Goal: Book appointment/travel/reservation

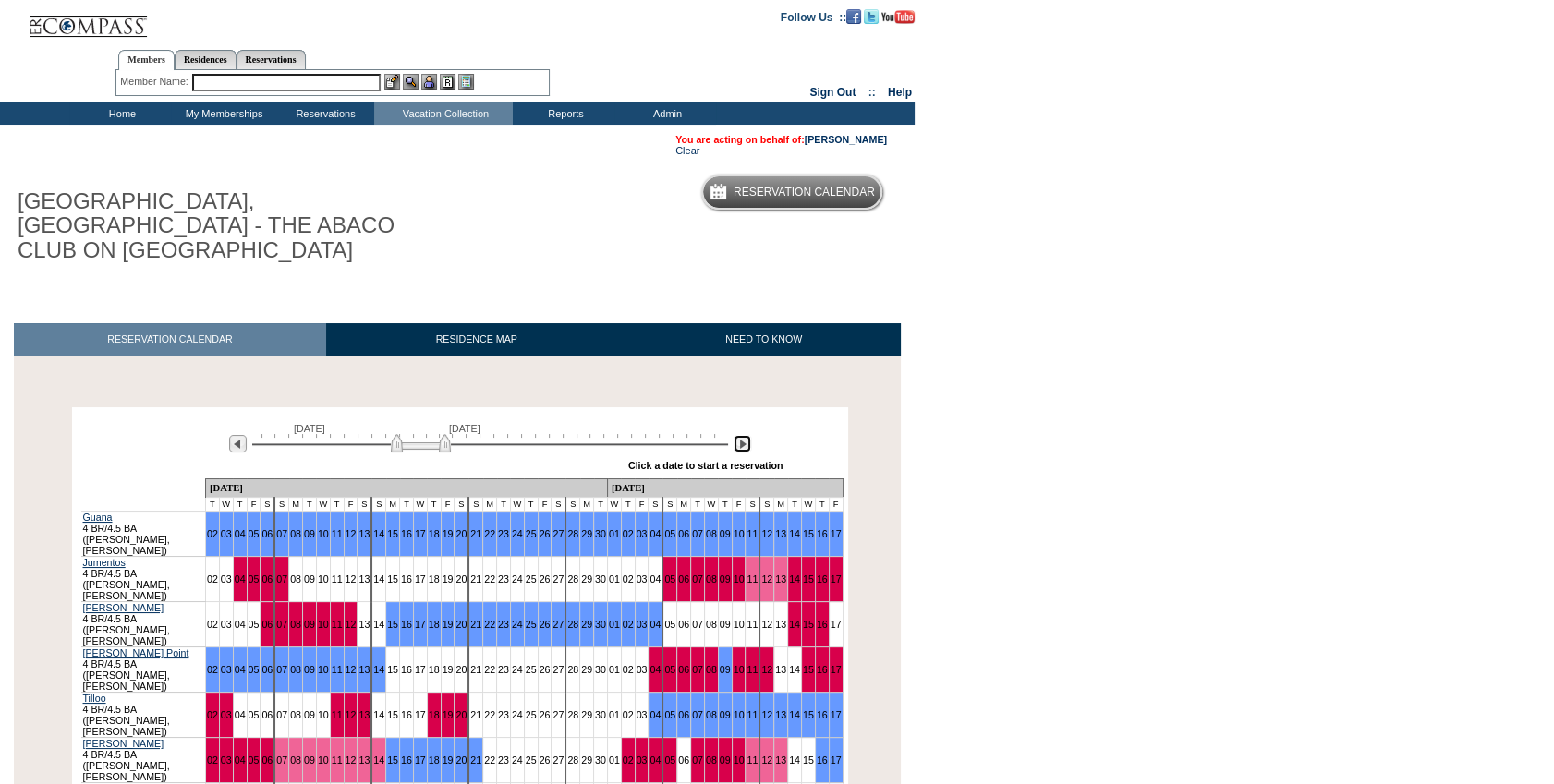
click at [740, 435] on img at bounding box center [742, 444] width 18 height 18
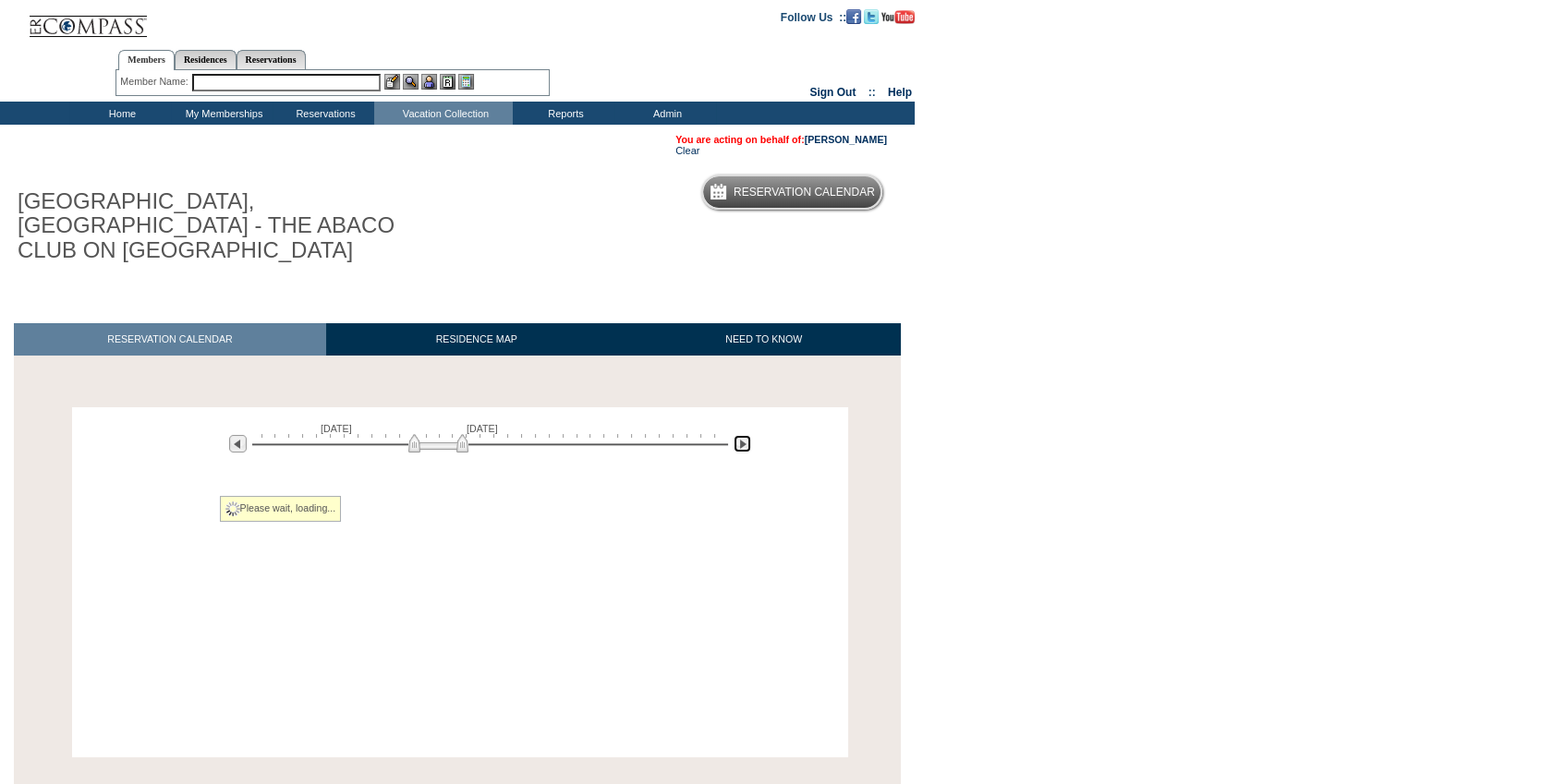
click at [740, 435] on img at bounding box center [742, 444] width 18 height 18
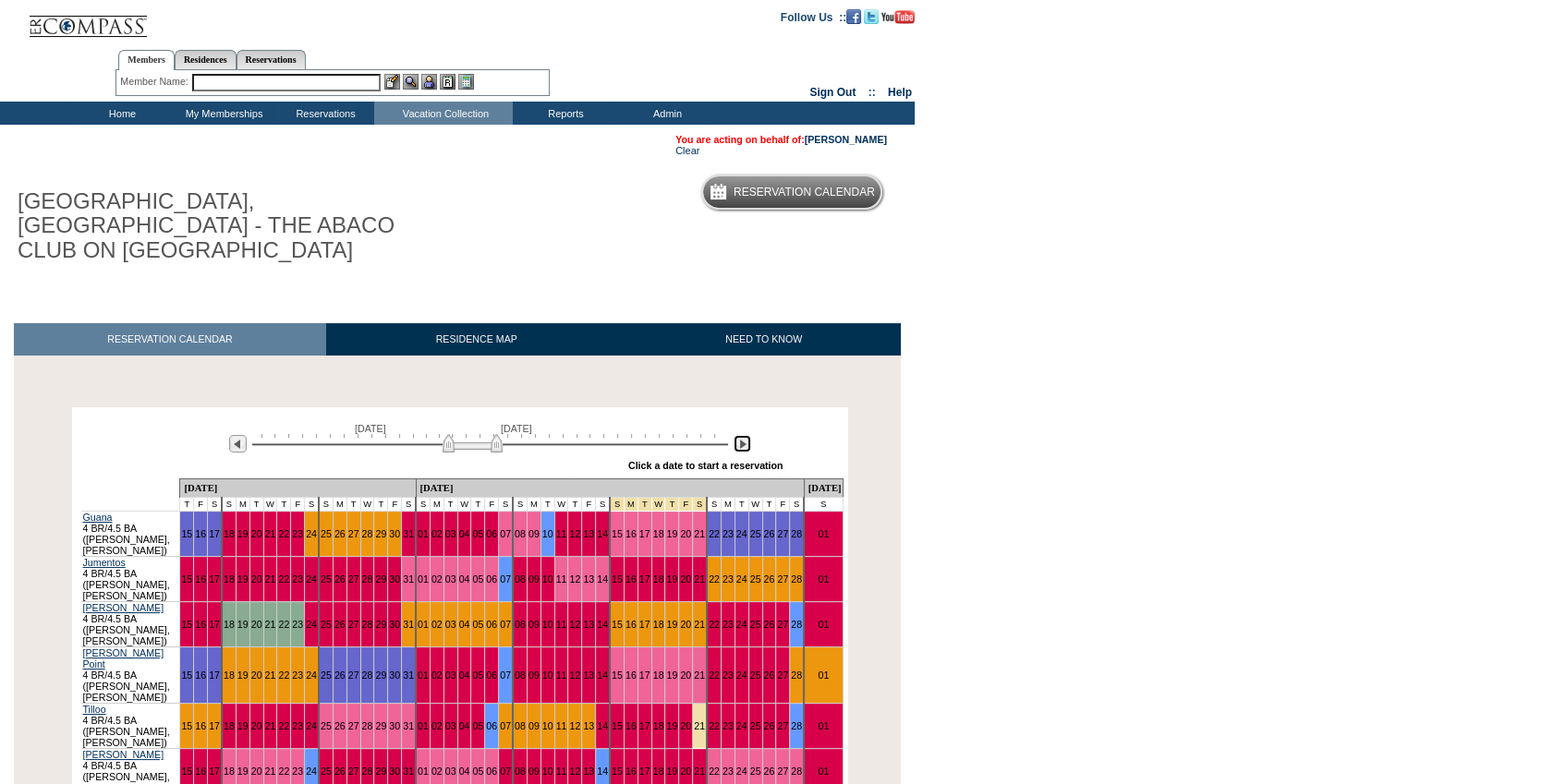
click at [740, 435] on img at bounding box center [742, 444] width 18 height 18
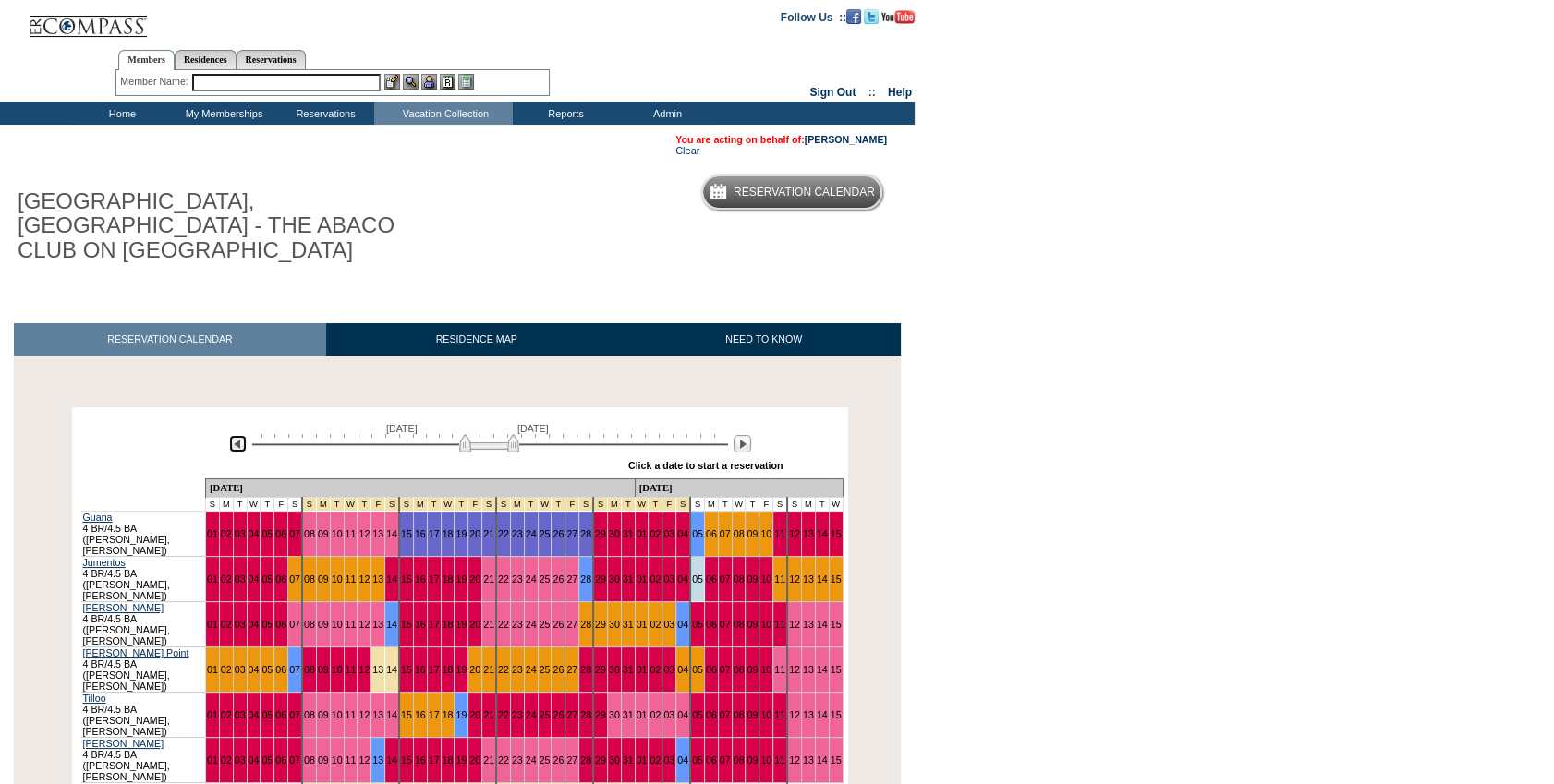
click at [240, 435] on img at bounding box center [238, 444] width 18 height 18
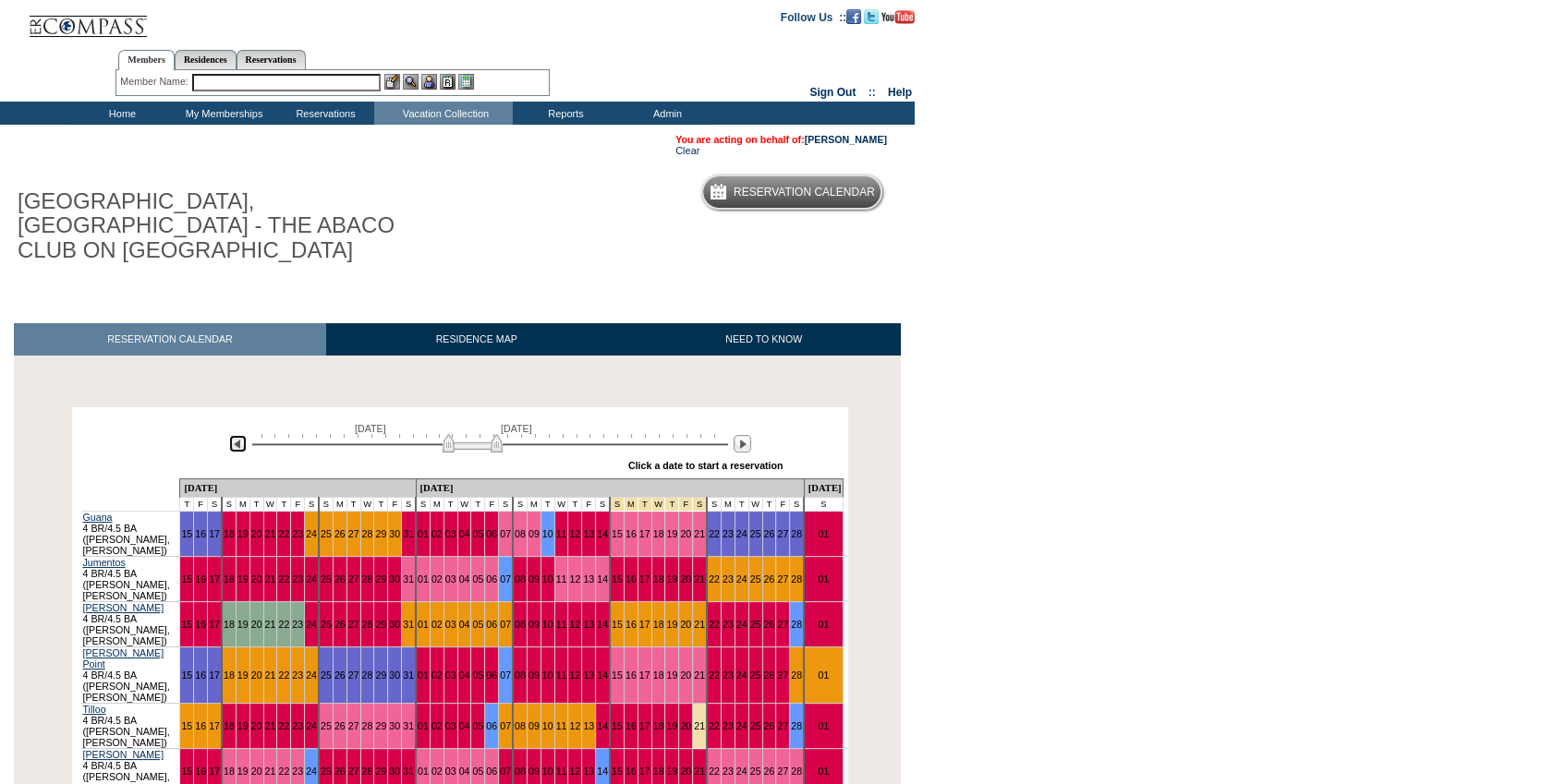
click at [240, 435] on img at bounding box center [238, 444] width 18 height 18
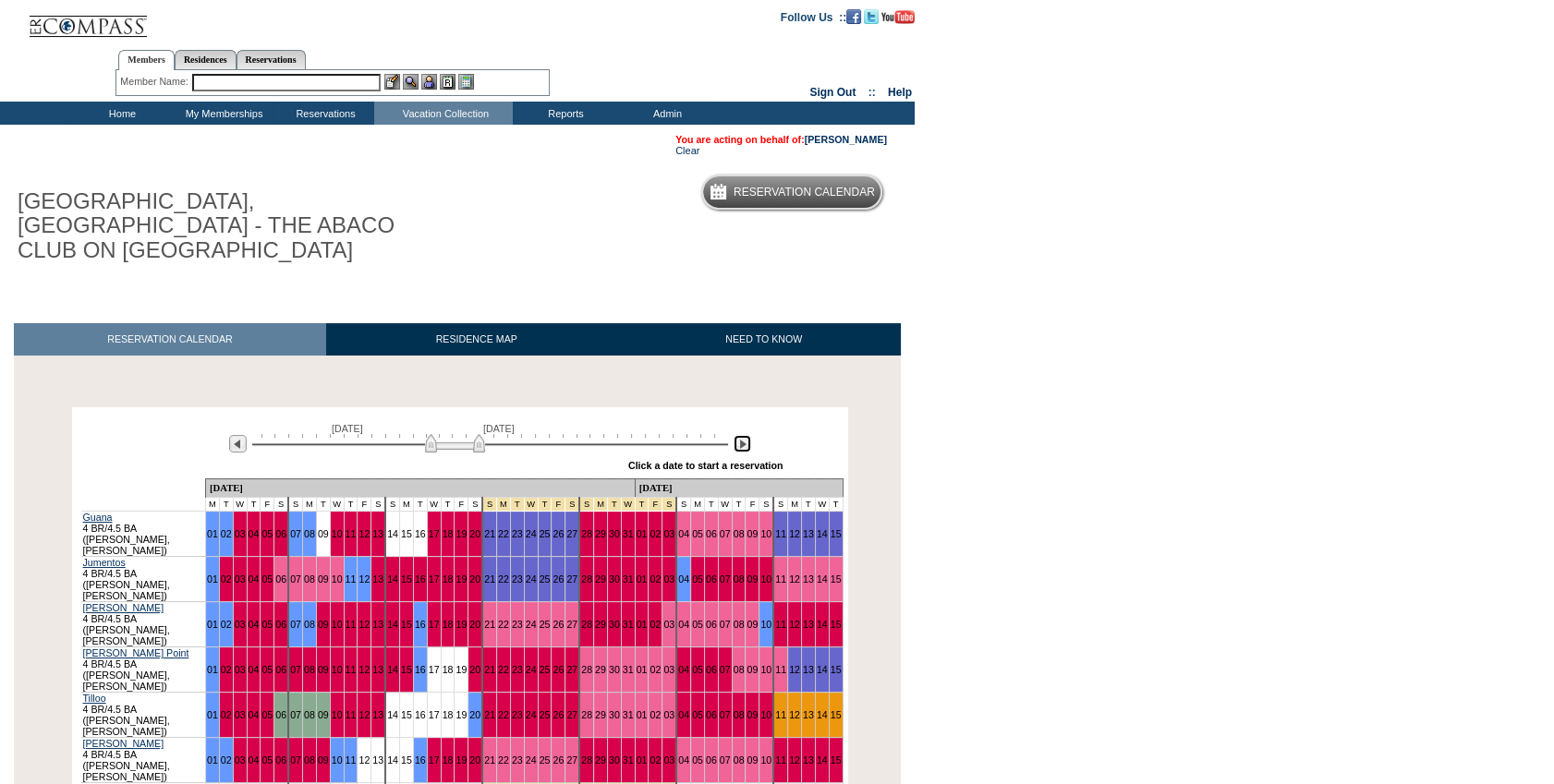
click at [740, 435] on img at bounding box center [742, 444] width 18 height 18
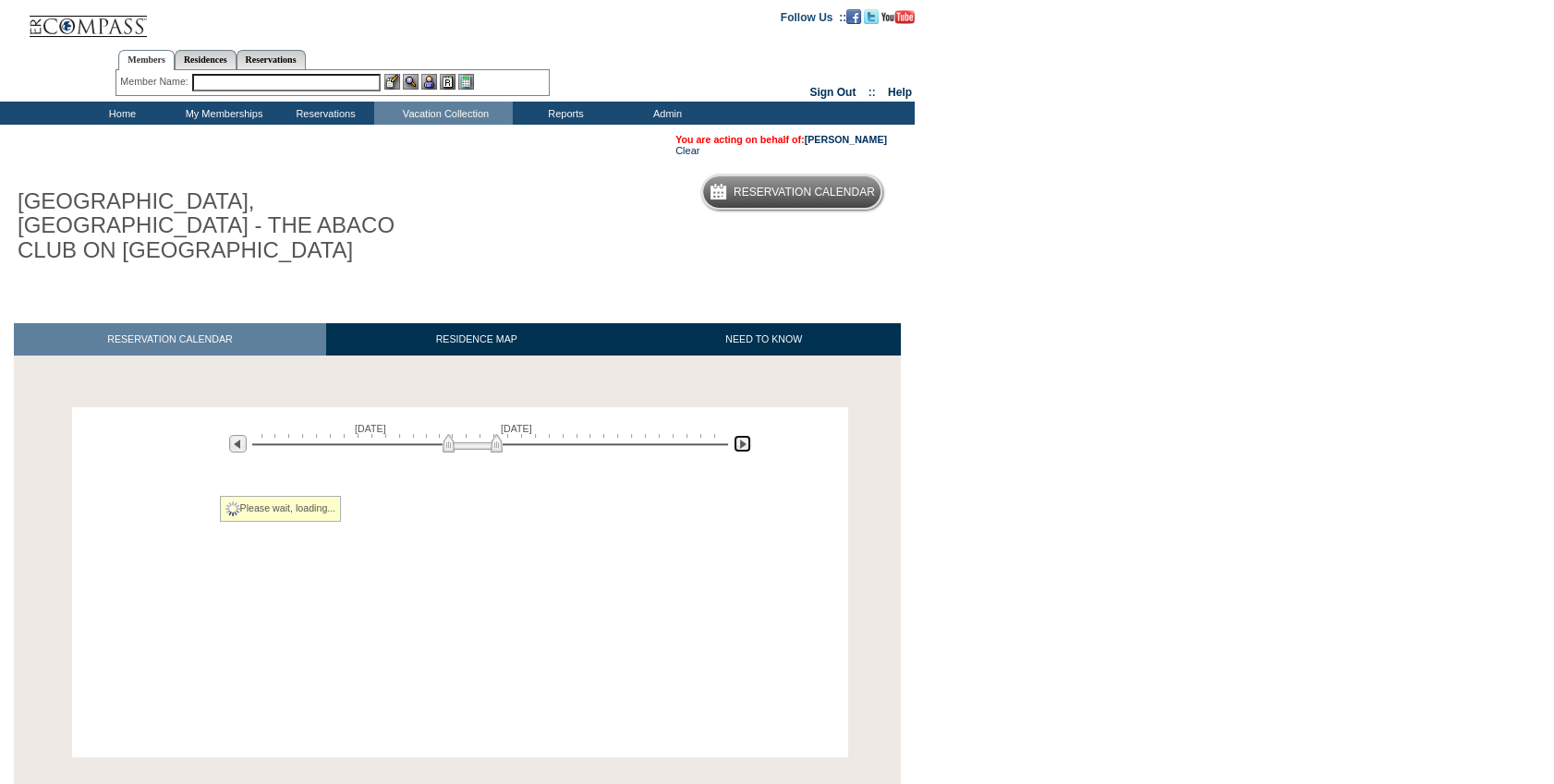
click at [740, 435] on img at bounding box center [742, 444] width 18 height 18
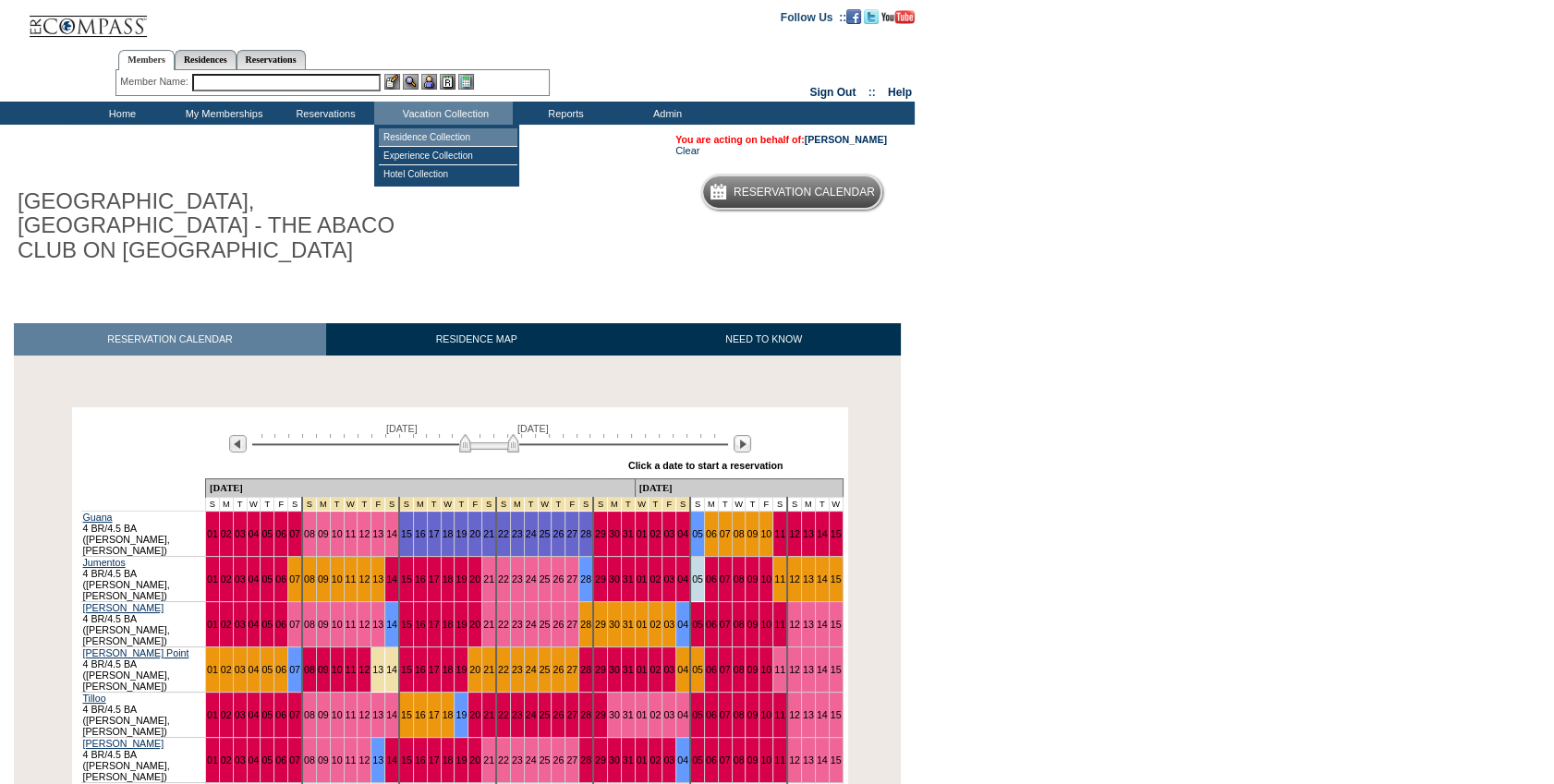
drag, startPoint x: 454, startPoint y: 129, endPoint x: 441, endPoint y: 129, distance: 13.0
click at [454, 129] on td "Residence Collection" at bounding box center [448, 137] width 138 height 18
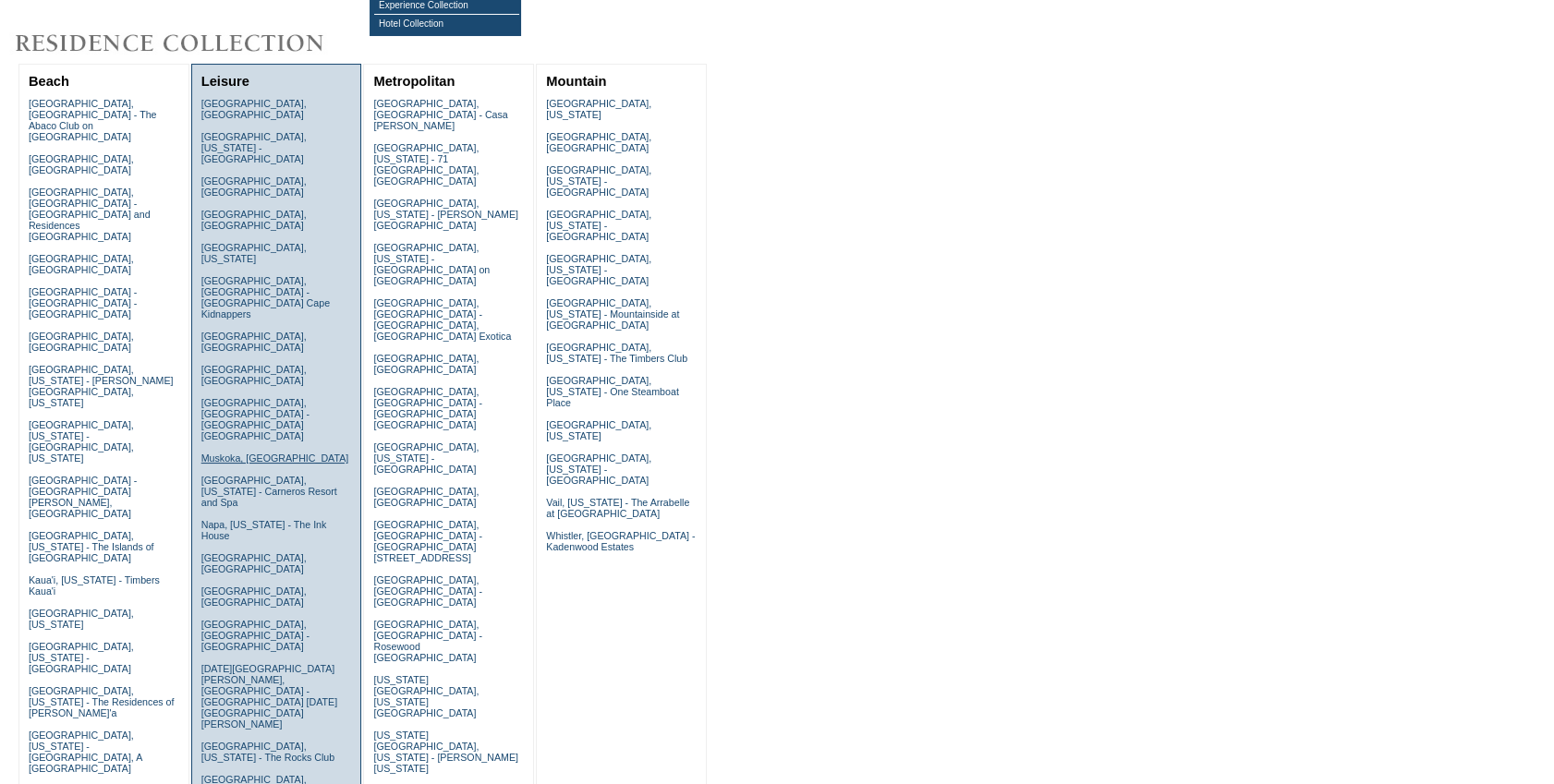
scroll to position [419, 0]
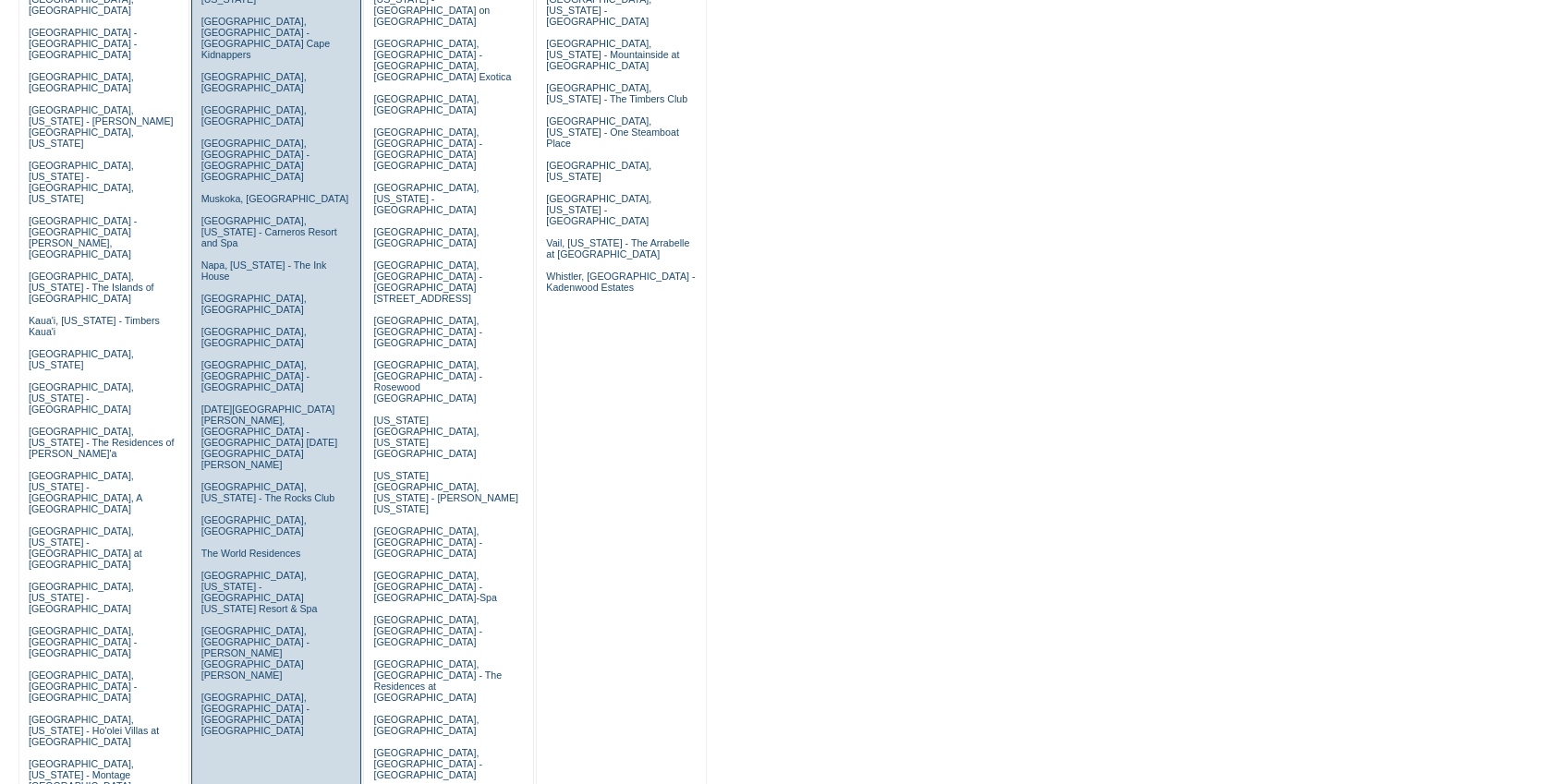
click at [247, 422] on td "[GEOGRAPHIC_DATA], [GEOGRAPHIC_DATA] [GEOGRAPHIC_DATA], [US_STATE] - [GEOGRAPHI…" at bounding box center [277, 293] width 160 height 919
click at [246, 626] on link "[GEOGRAPHIC_DATA], [GEOGRAPHIC_DATA] - [PERSON_NAME][GEOGRAPHIC_DATA][PERSON_NA…" at bounding box center [255, 653] width 108 height 55
